Goal: Task Accomplishment & Management: Use online tool/utility

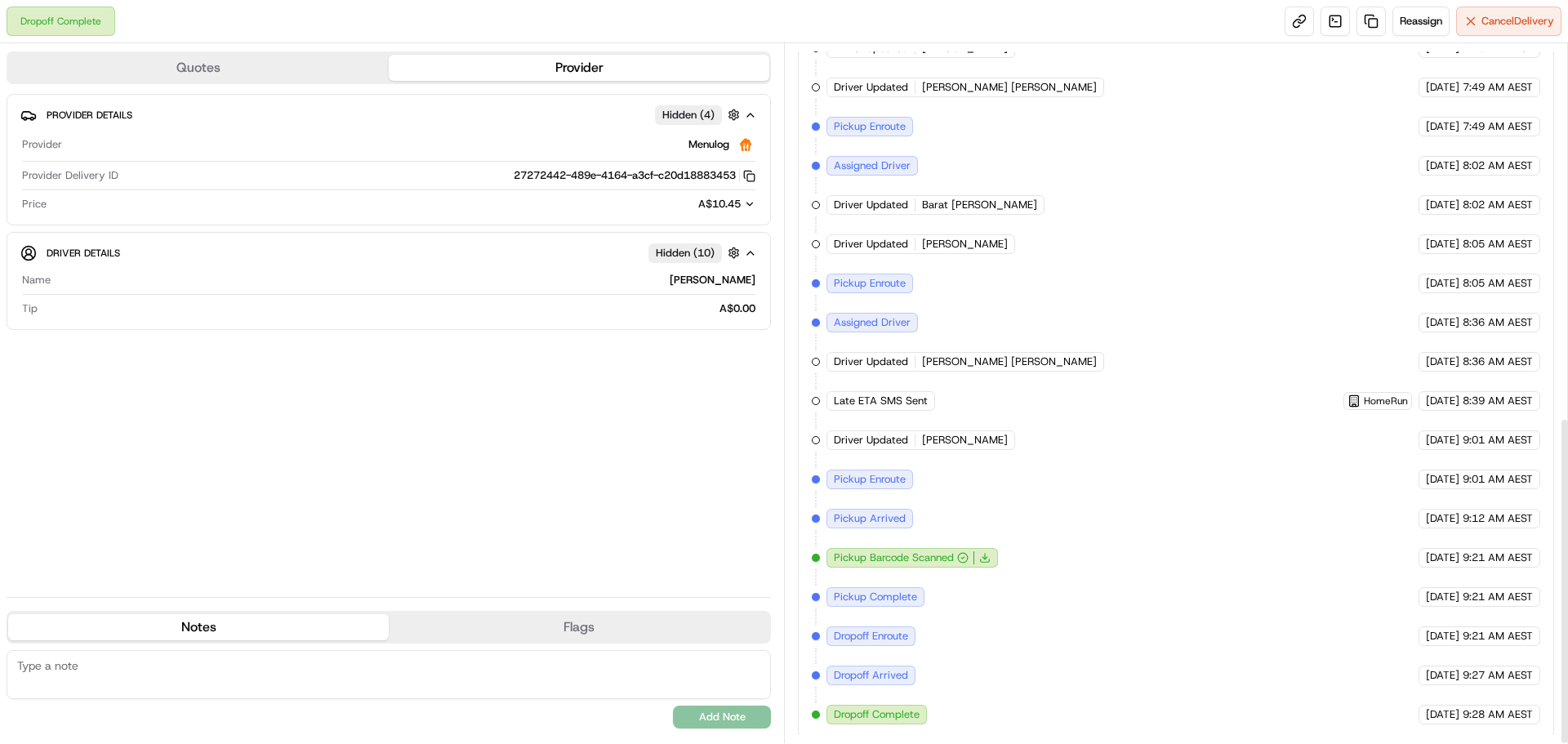
scroll to position [795, 0]
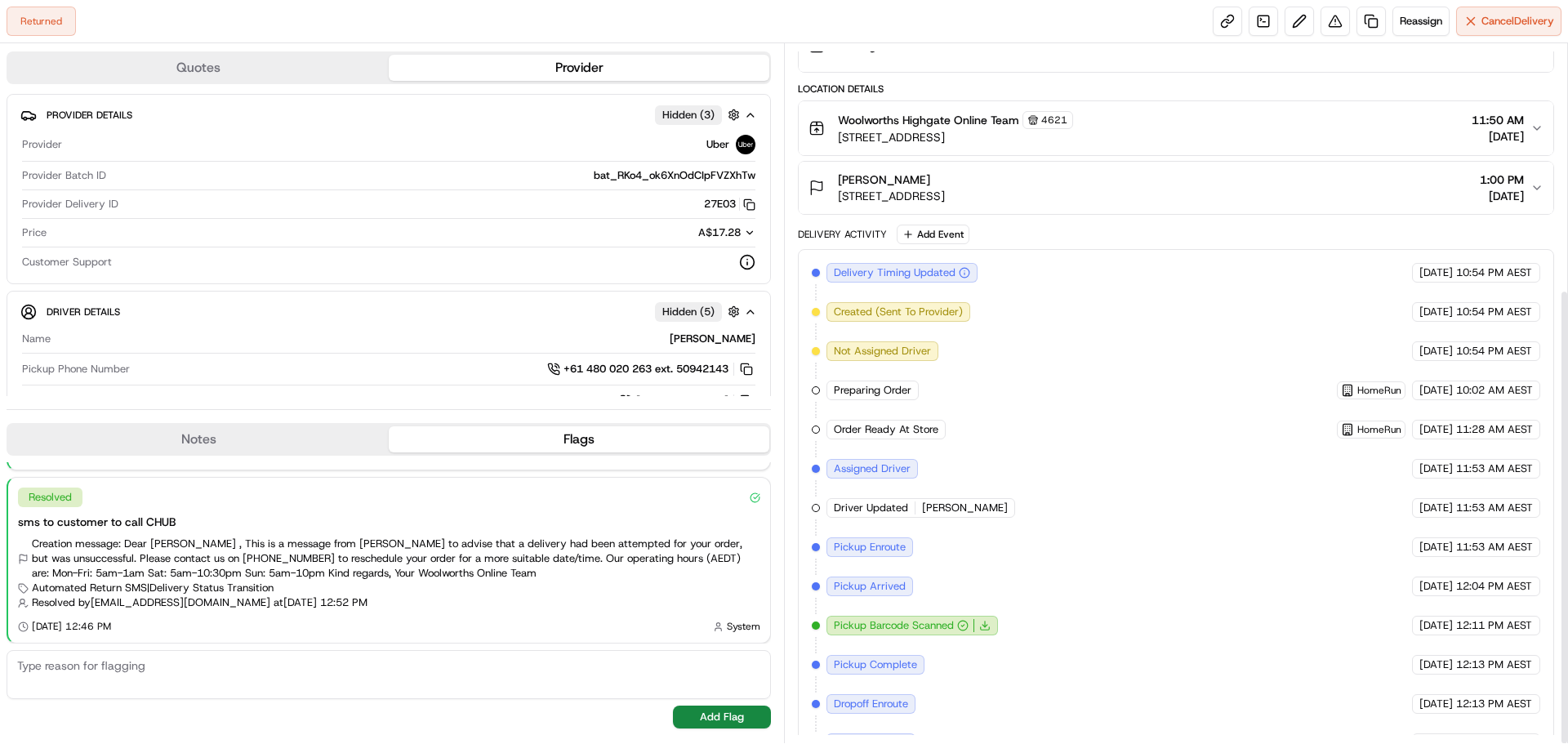
scroll to position [376, 0]
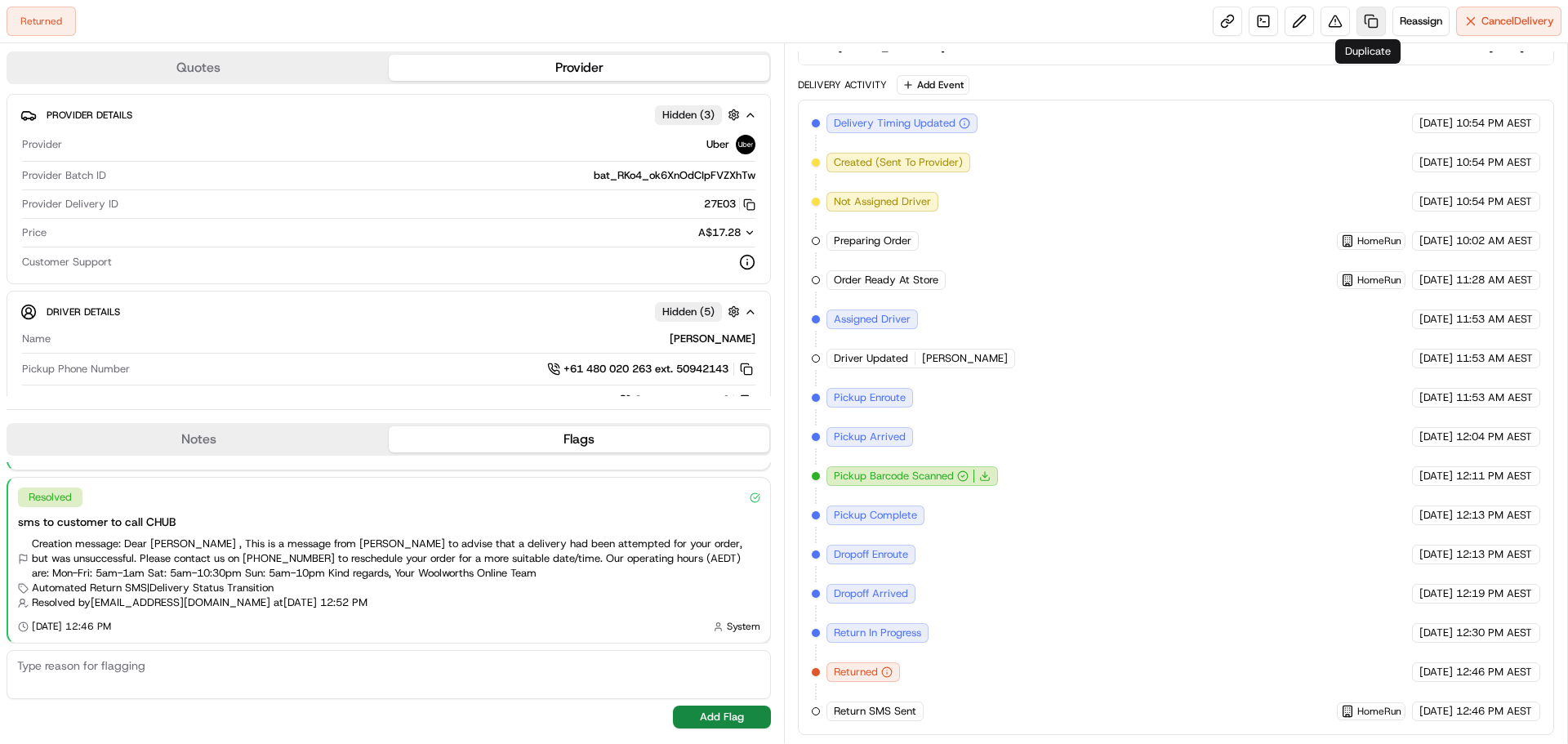
click at [1373, 25] on link at bounding box center [1371, 22] width 30 height 30
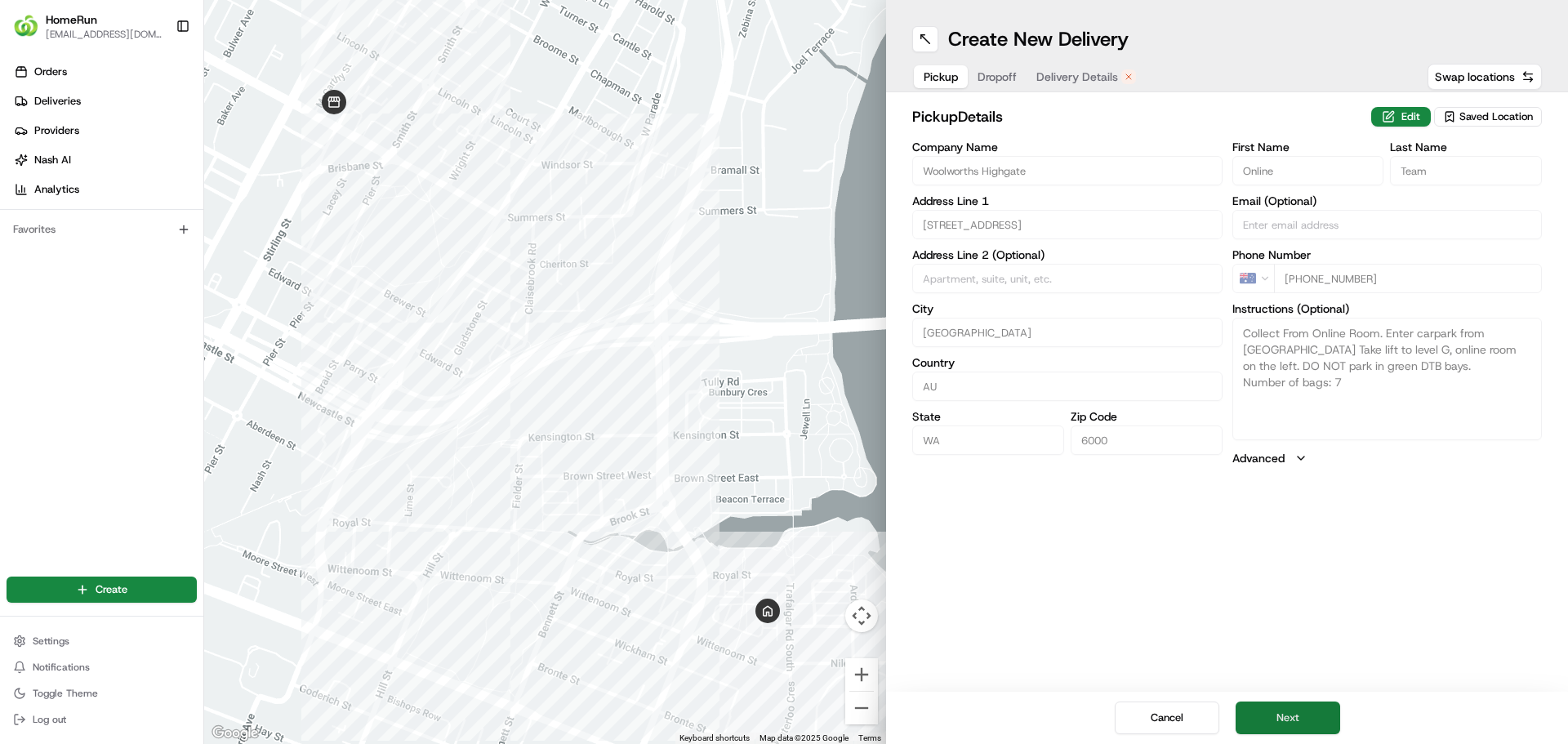
click at [1292, 722] on button "Next" at bounding box center [1288, 717] width 104 height 33
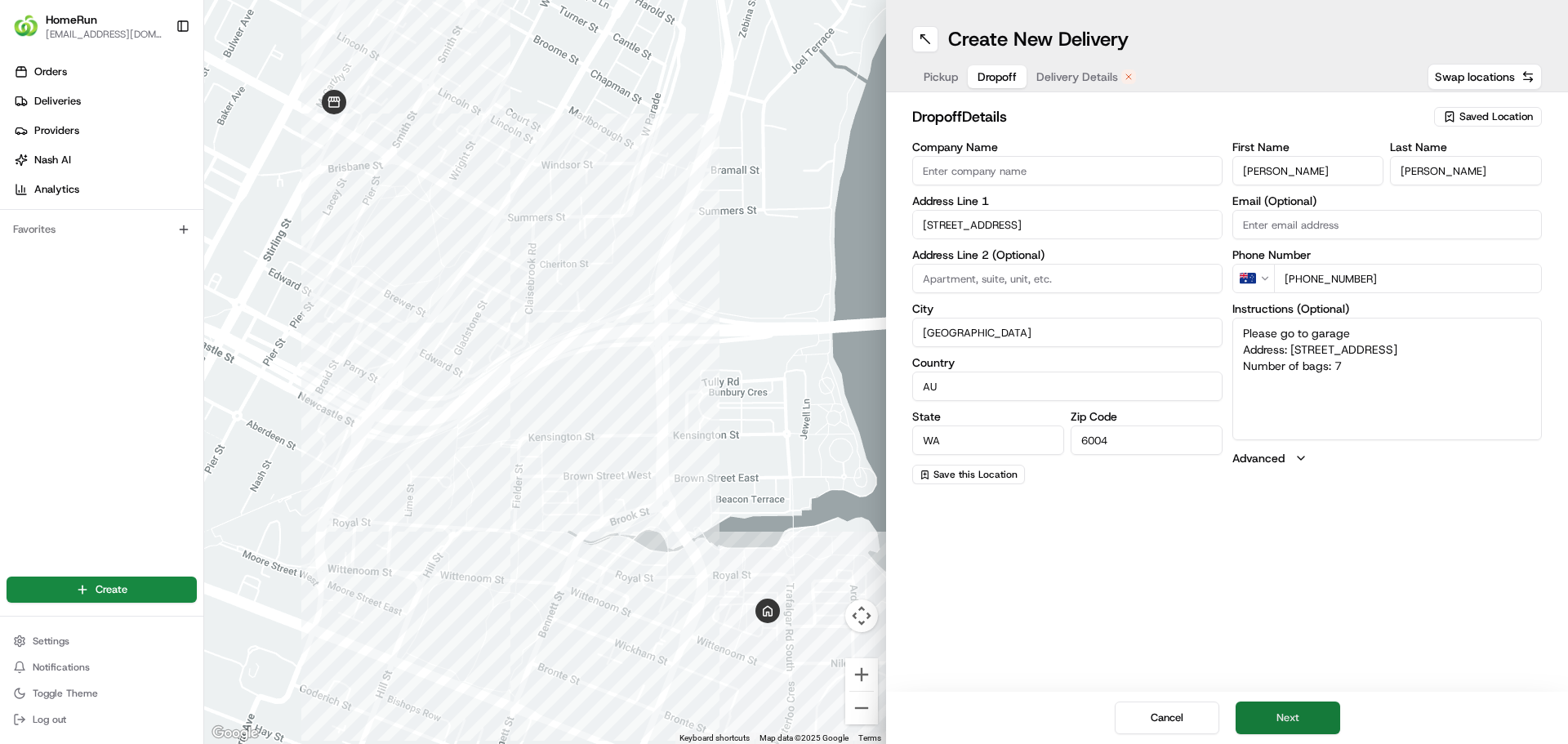
click at [1278, 723] on button "Next" at bounding box center [1288, 717] width 104 height 33
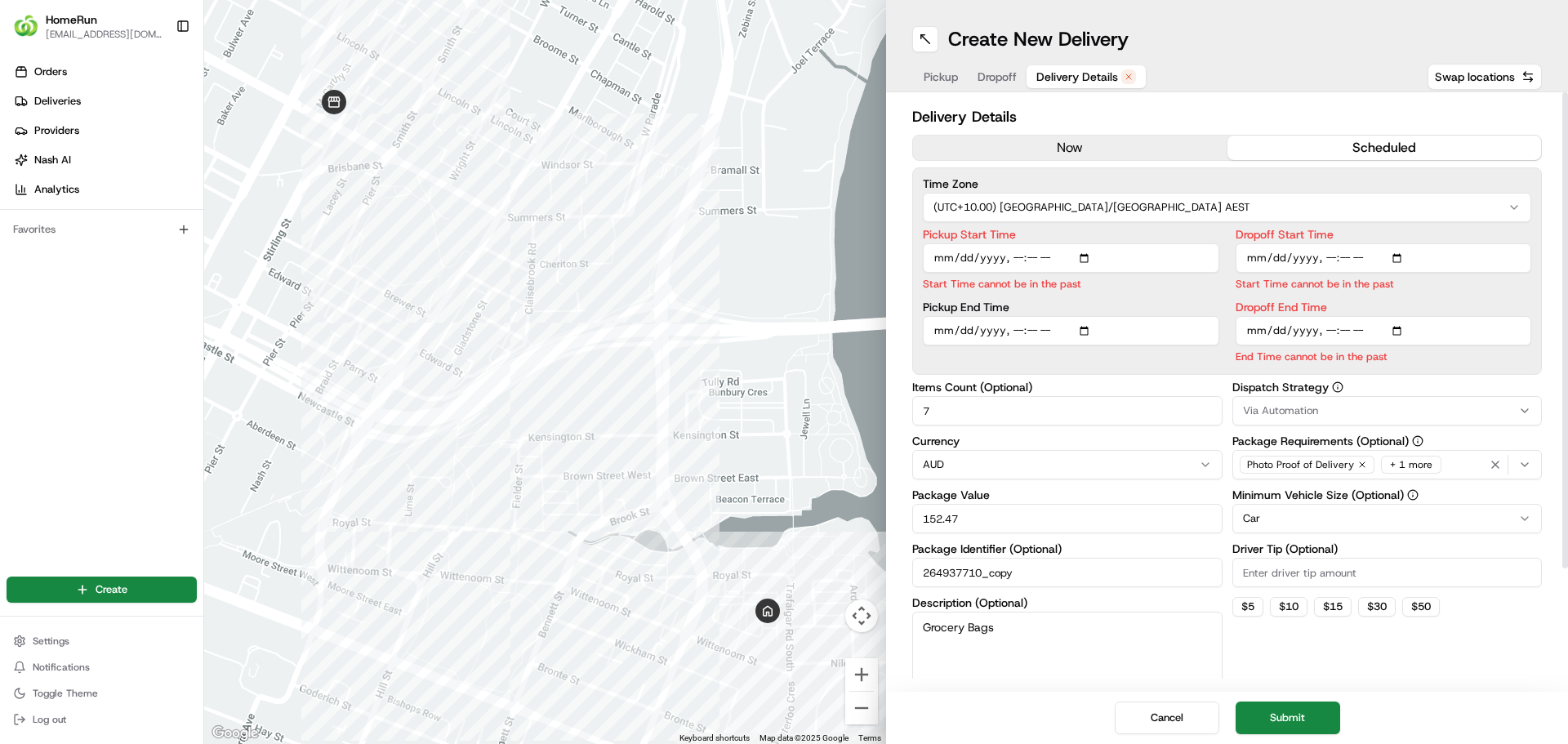
click at [1074, 141] on button "now" at bounding box center [1070, 148] width 314 height 25
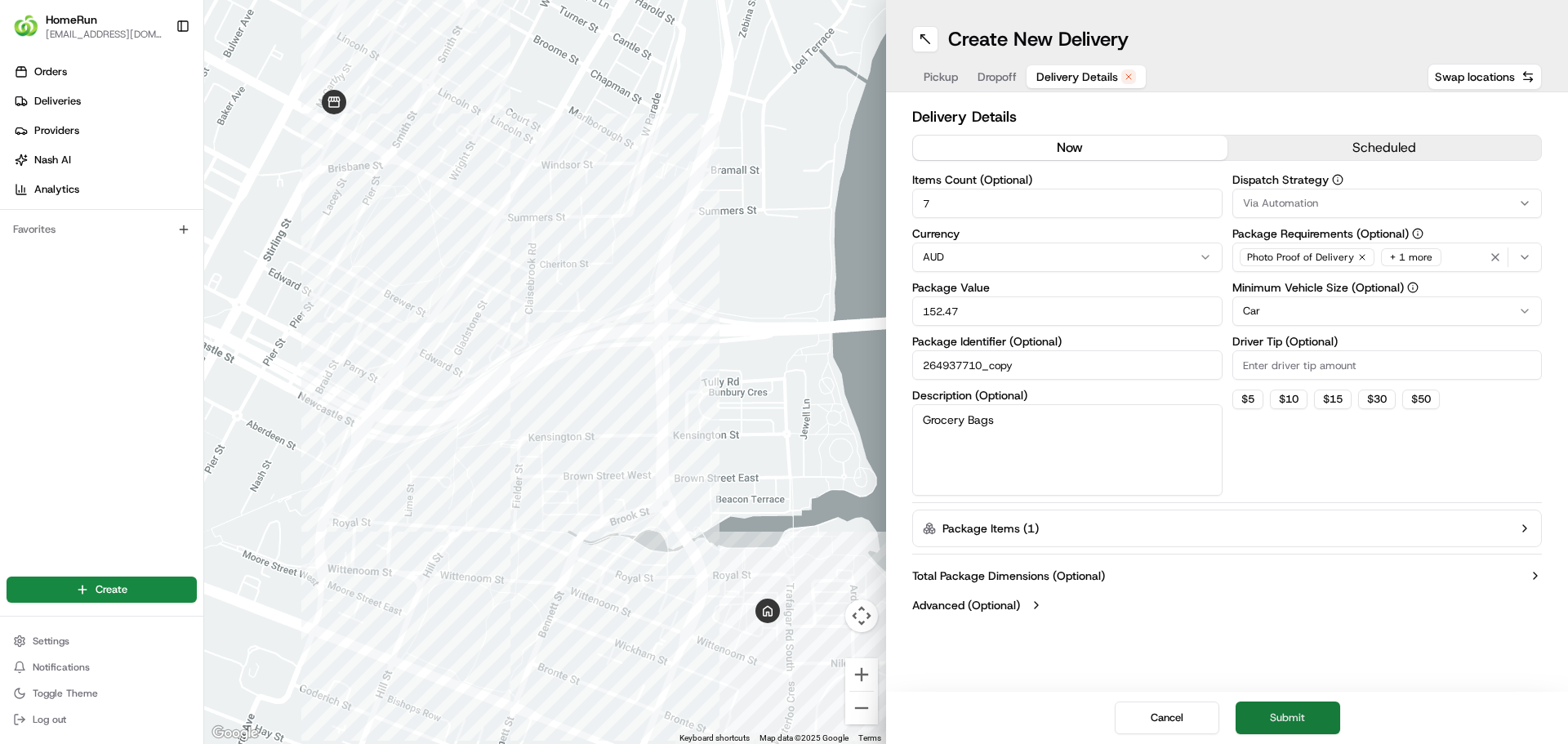
click at [1300, 721] on button "Submit" at bounding box center [1288, 717] width 104 height 33
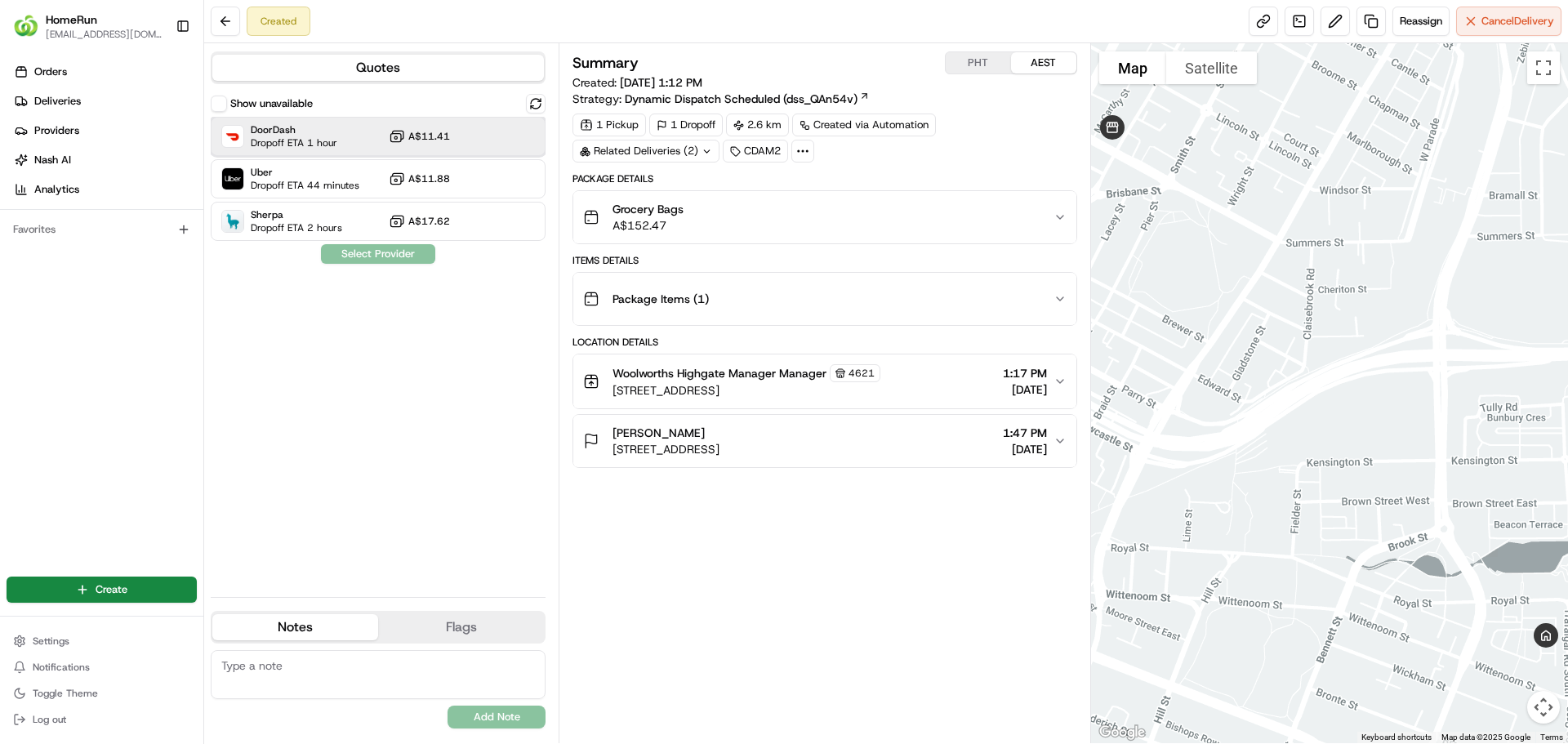
click at [342, 133] on div "DoorDash Dropoff ETA 1 hour A$11.41" at bounding box center [378, 137] width 335 height 39
click at [388, 253] on button "Assign Provider" at bounding box center [378, 254] width 116 height 20
